Goal: Information Seeking & Learning: Check status

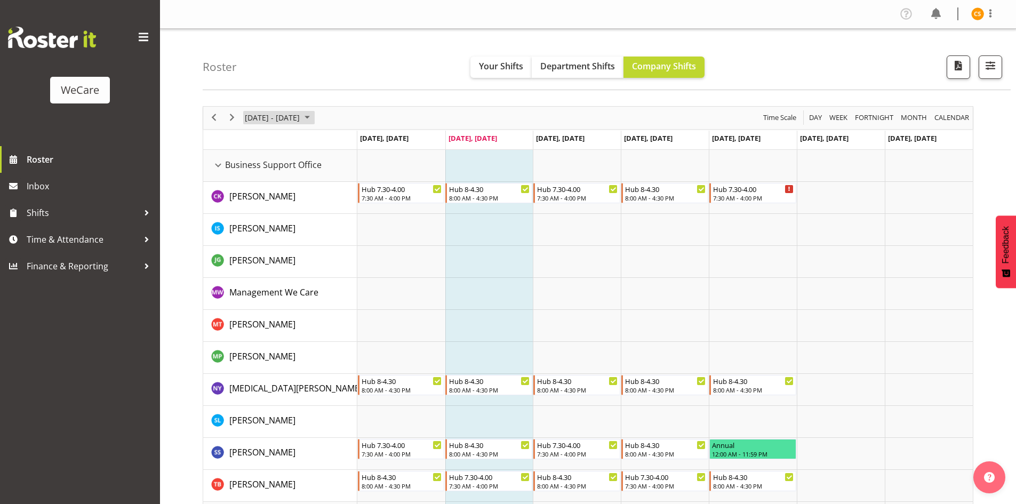
click at [314, 116] on span "October 2025" at bounding box center [307, 117] width 13 height 13
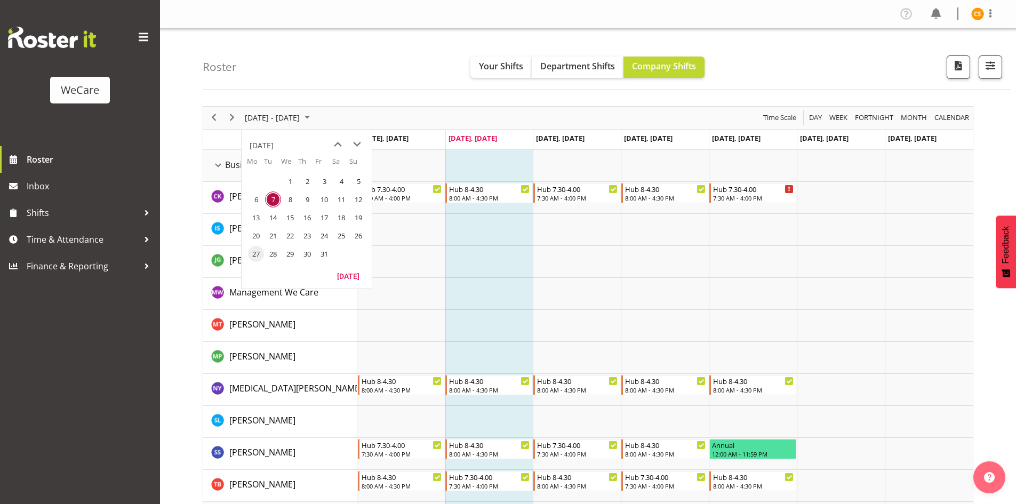
click at [252, 252] on span "27" at bounding box center [256, 254] width 16 height 16
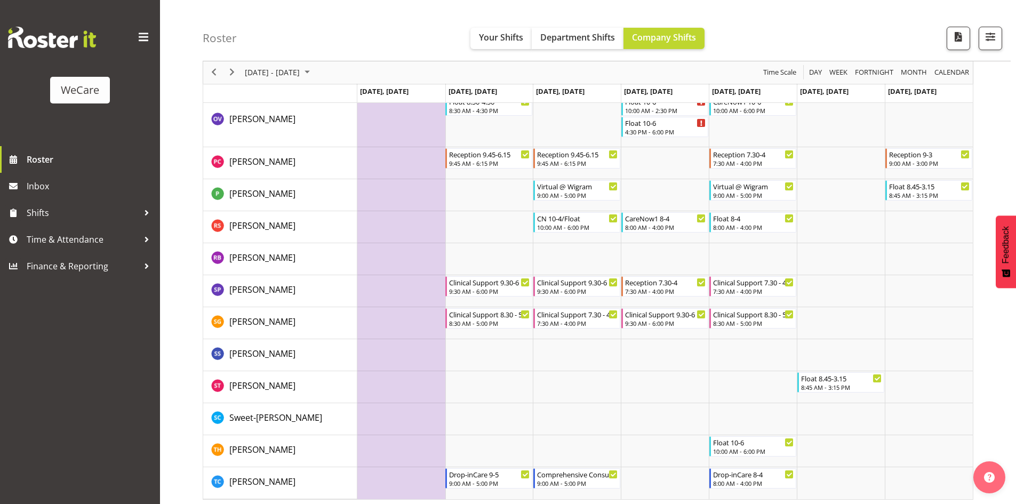
scroll to position [3184, 0]
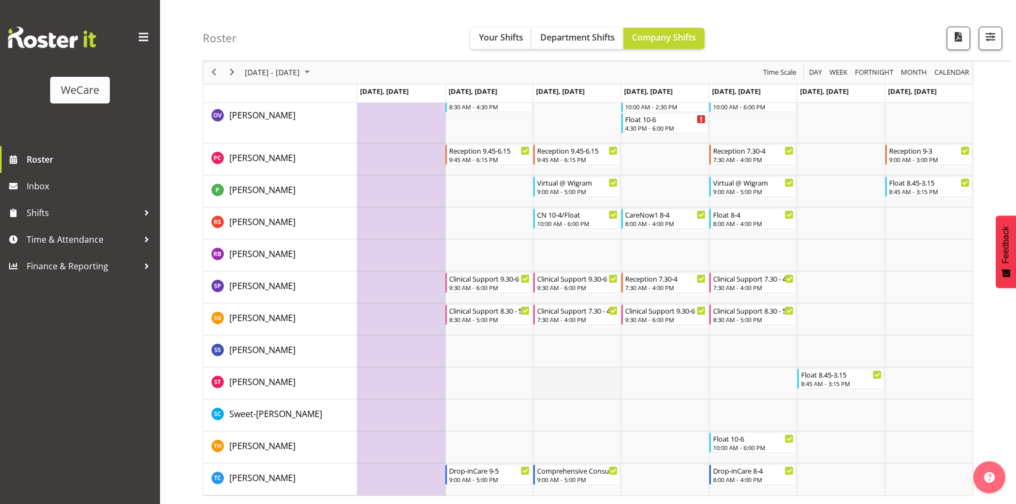
click at [585, 387] on td "Timeline Week of October 27, 2025" at bounding box center [577, 383] width 88 height 32
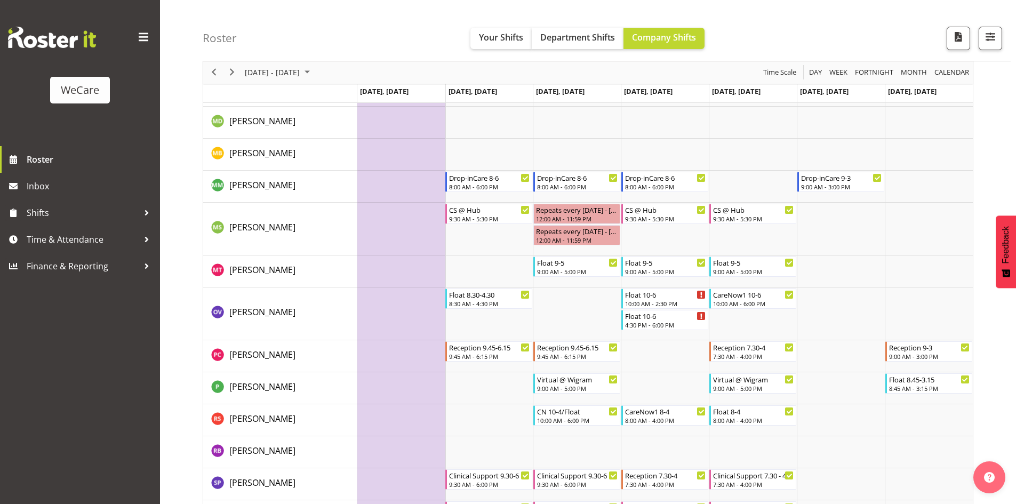
scroll to position [2971, 0]
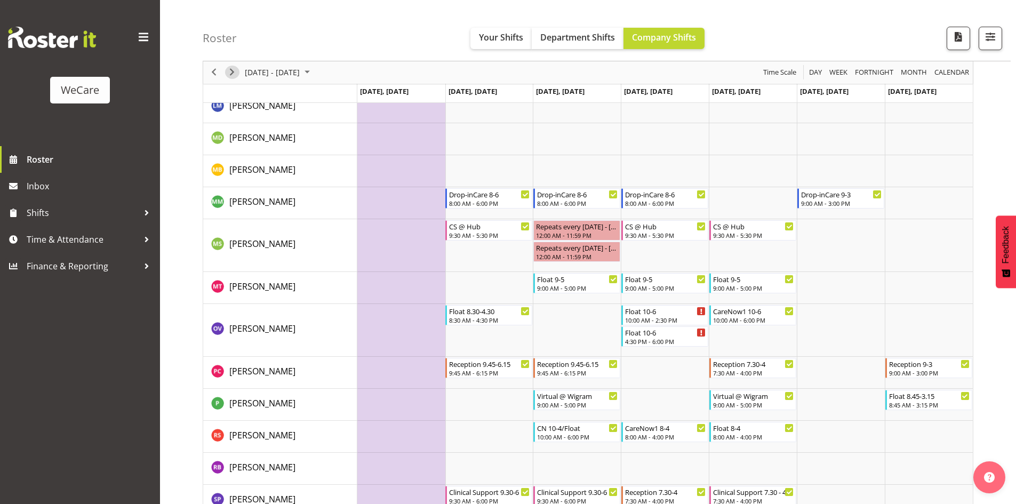
click at [236, 75] on span "Next" at bounding box center [232, 72] width 13 height 13
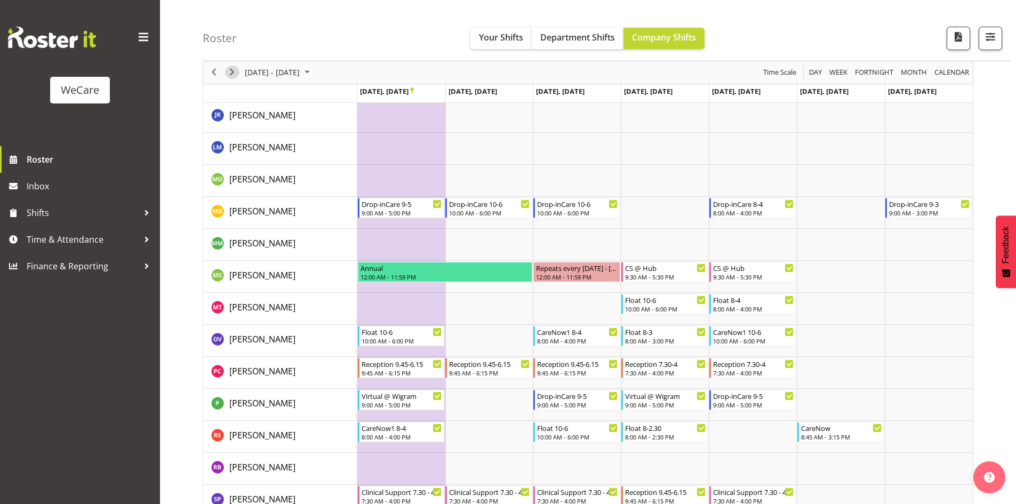
click at [236, 75] on span "Next" at bounding box center [232, 72] width 13 height 13
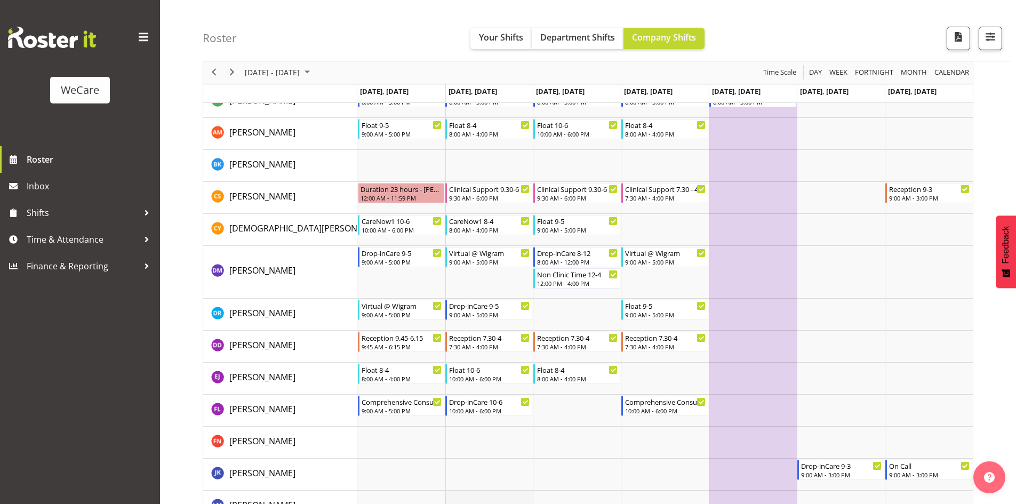
scroll to position [2544, 0]
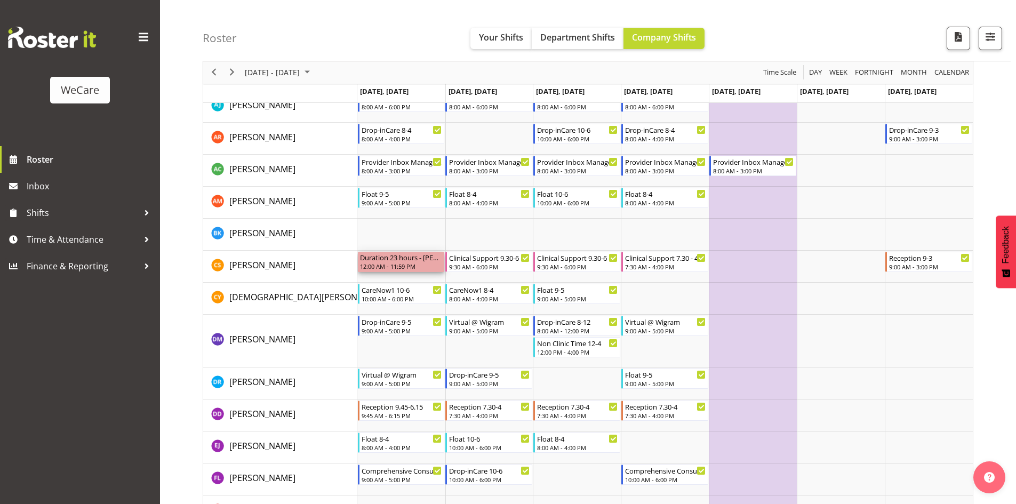
click at [425, 265] on div "12:00 AM - 11:59 PM" at bounding box center [401, 266] width 83 height 9
click at [426, 260] on div "Duration 23 hours - [PERSON_NAME]" at bounding box center [401, 257] width 83 height 11
click at [302, 267] on div "[PERSON_NAME]" at bounding box center [284, 266] width 146 height 15
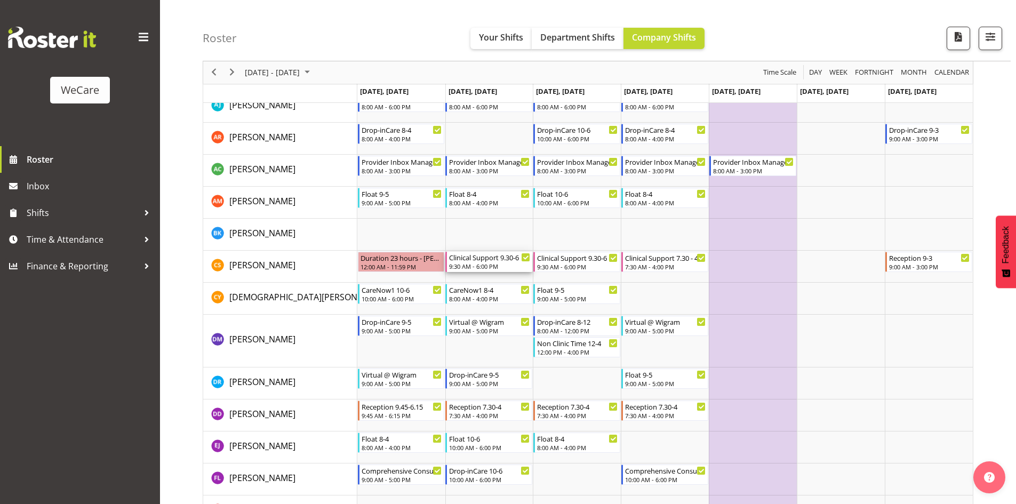
click at [488, 266] on div "9:30 AM - 6:00 PM" at bounding box center [489, 266] width 81 height 9
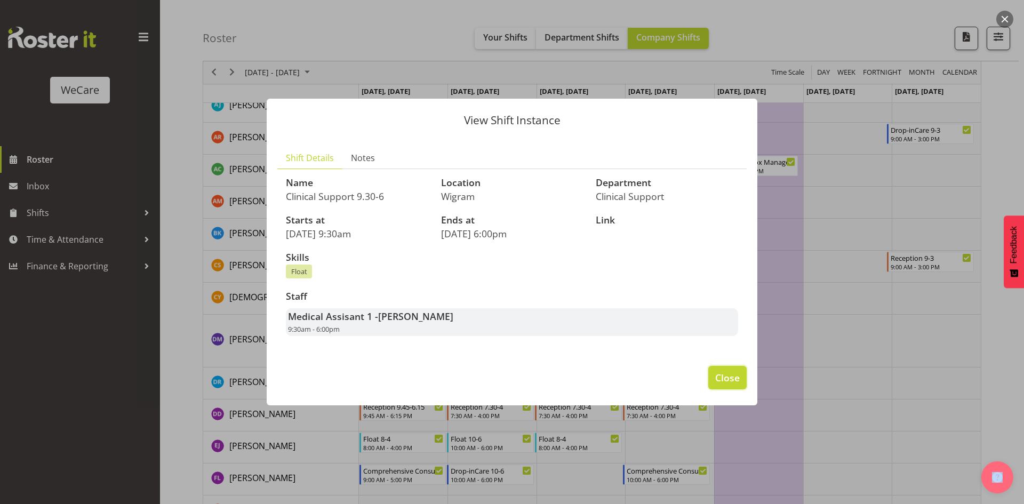
click at [719, 378] on span "Close" at bounding box center [727, 378] width 25 height 14
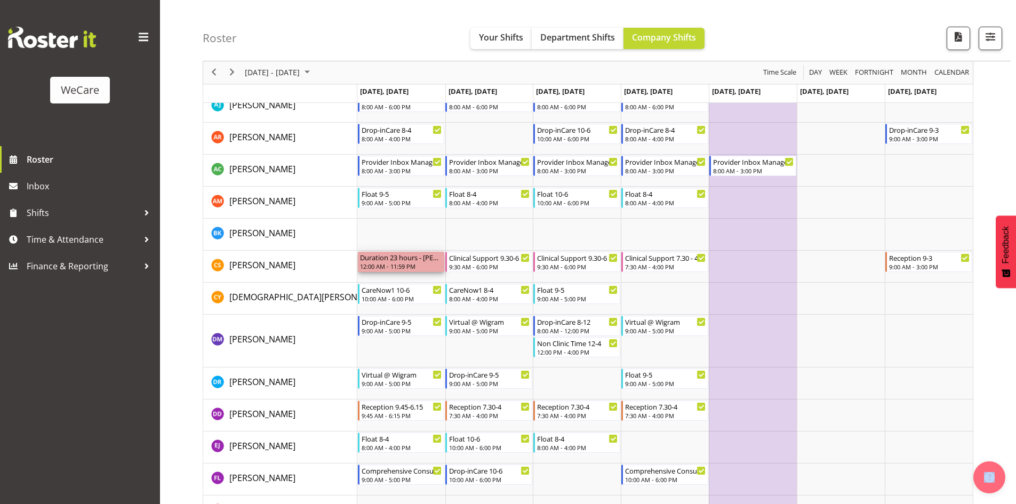
click at [395, 262] on div "12:00 AM - 11:59 PM" at bounding box center [401, 266] width 83 height 9
click at [437, 345] on td "Timeline Week of November 10, 2025" at bounding box center [401, 341] width 88 height 53
click at [707, 305] on td "Timeline Week of November 10, 2025" at bounding box center [665, 299] width 88 height 32
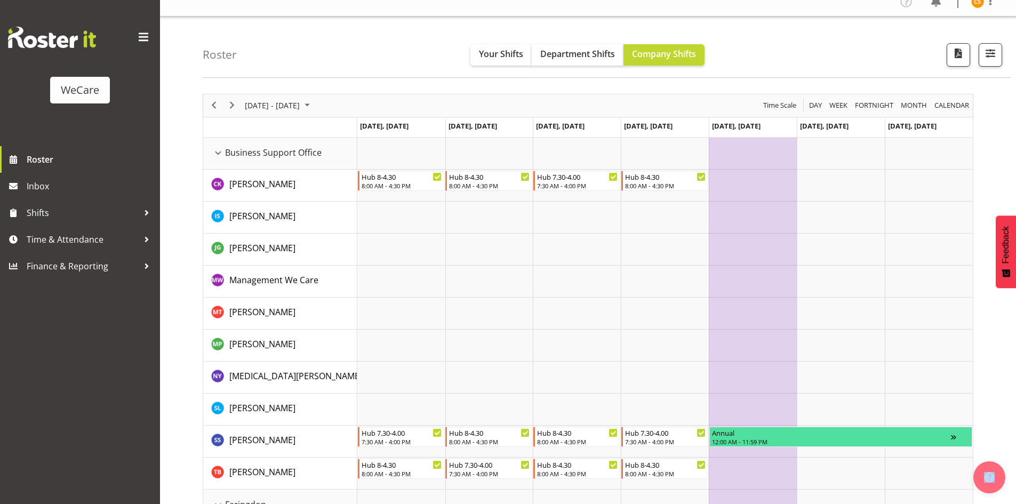
scroll to position [0, 0]
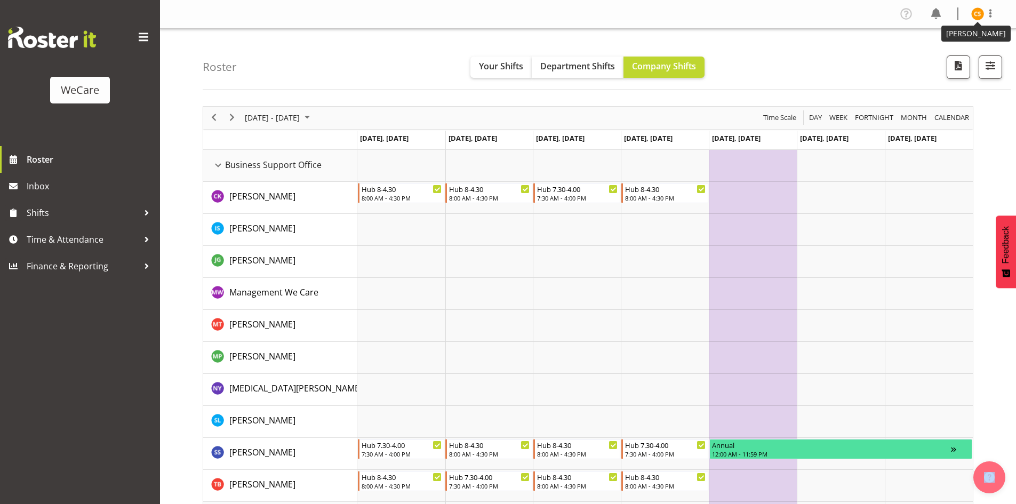
click at [972, 12] on img at bounding box center [977, 13] width 13 height 13
click at [959, 55] on link "Log Out" at bounding box center [945, 55] width 102 height 19
